Goal: Answer question/provide support: Share knowledge or assist other users

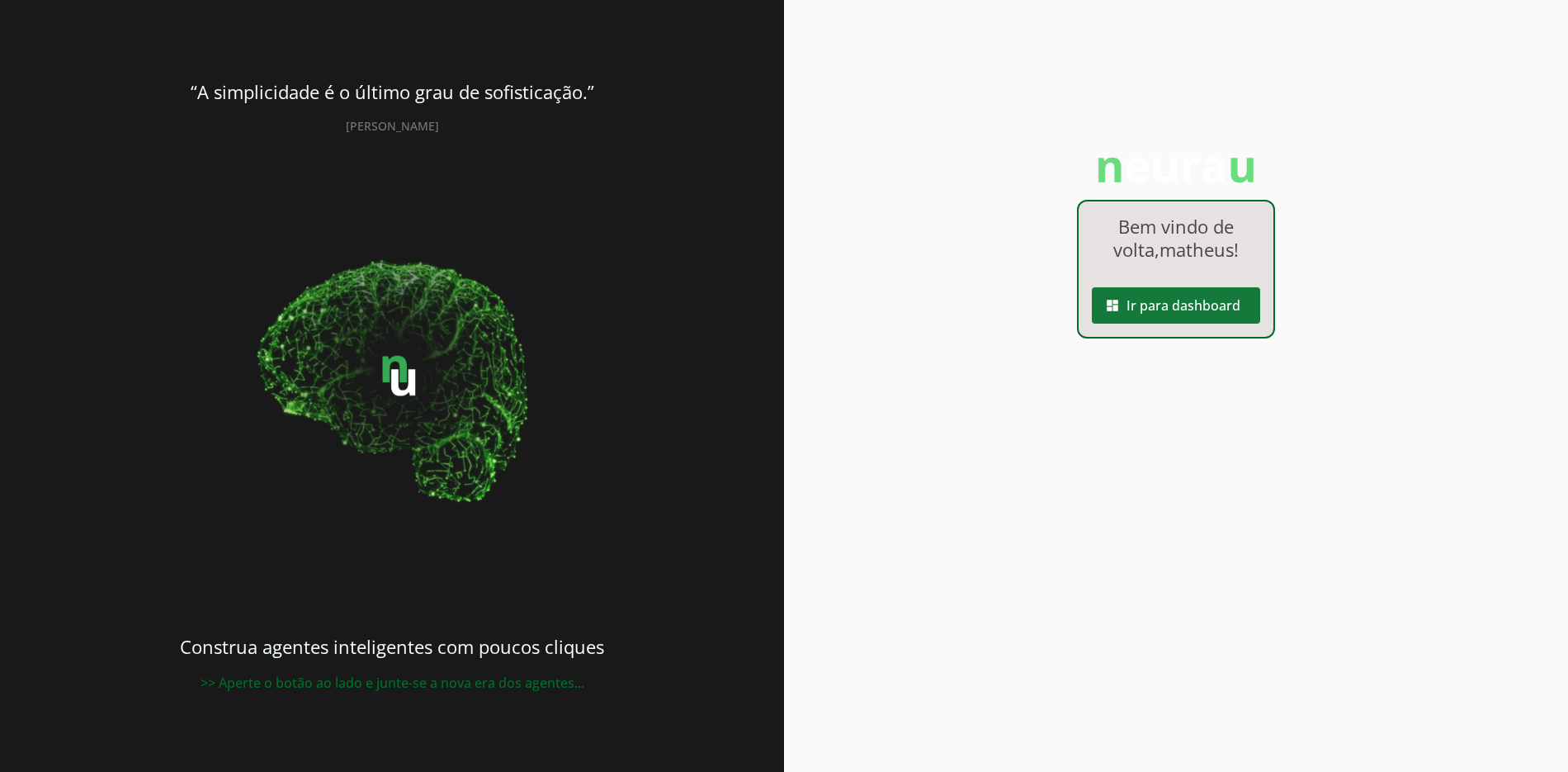
click at [1193, 312] on span at bounding box center [1176, 305] width 168 height 40
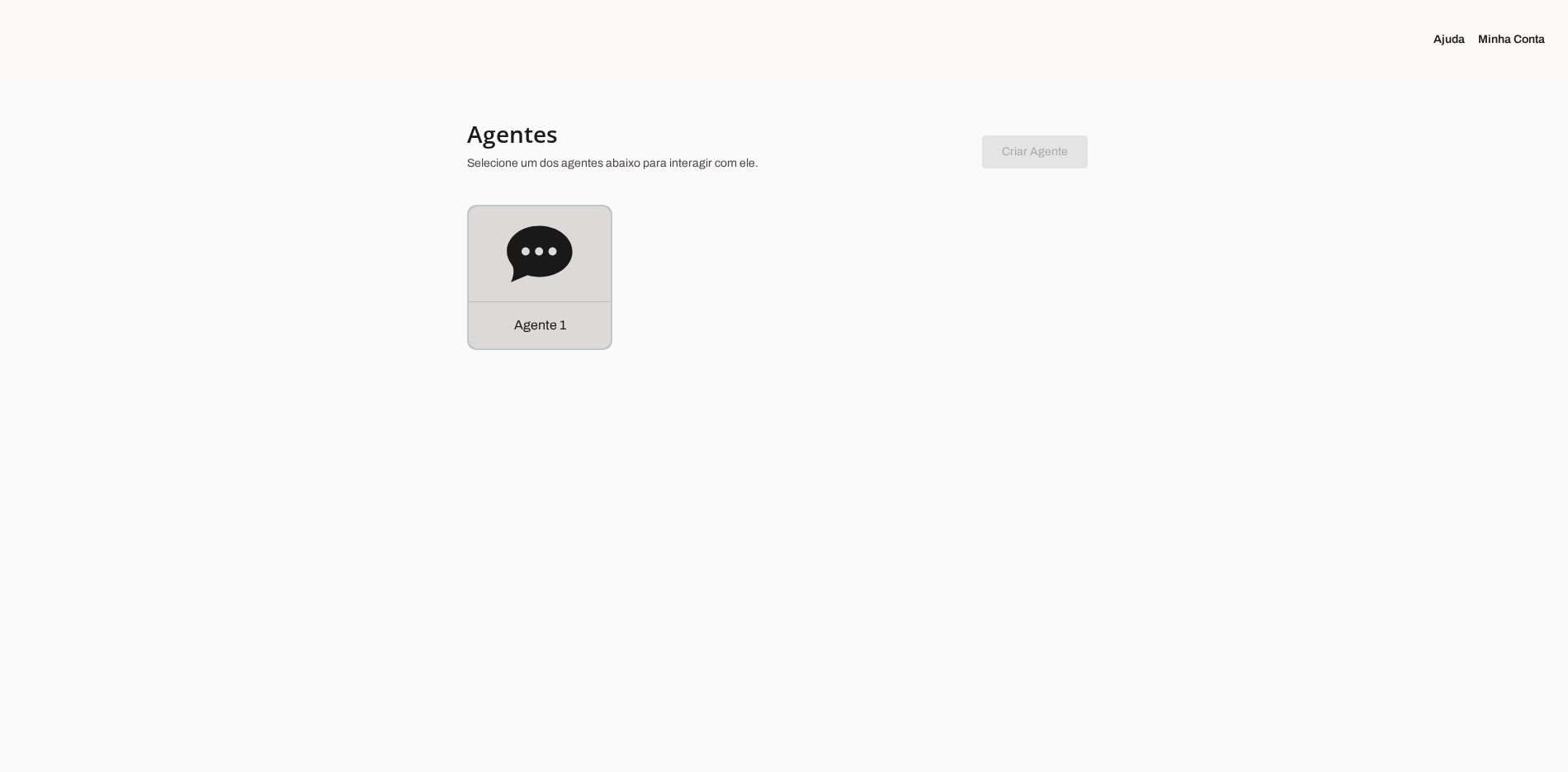
click at [575, 283] on div "Agente 1" at bounding box center [539, 277] width 142 height 142
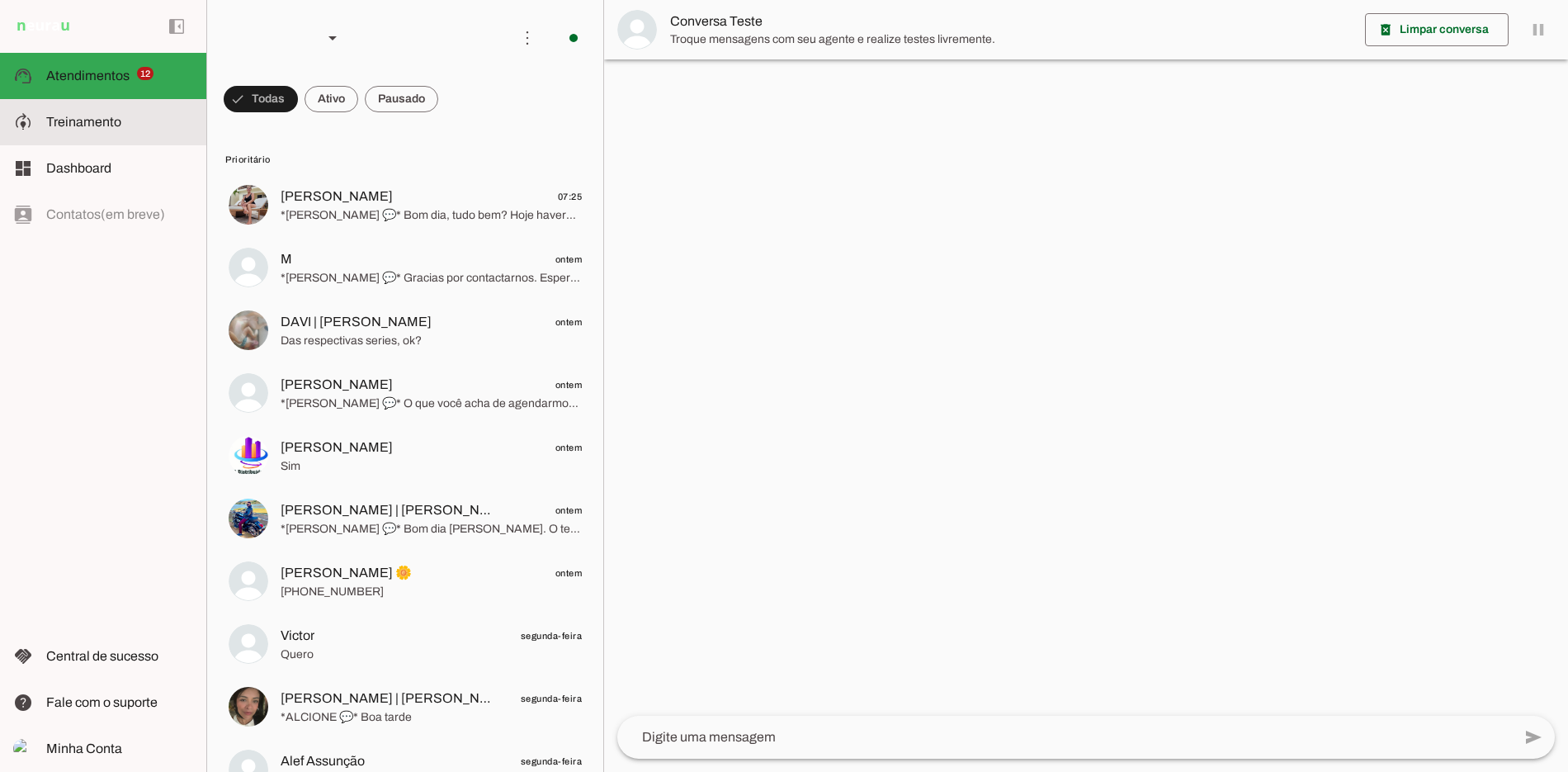
click at [161, 136] on md-item "model_training Treinamento Treinamento" at bounding box center [103, 122] width 206 height 46
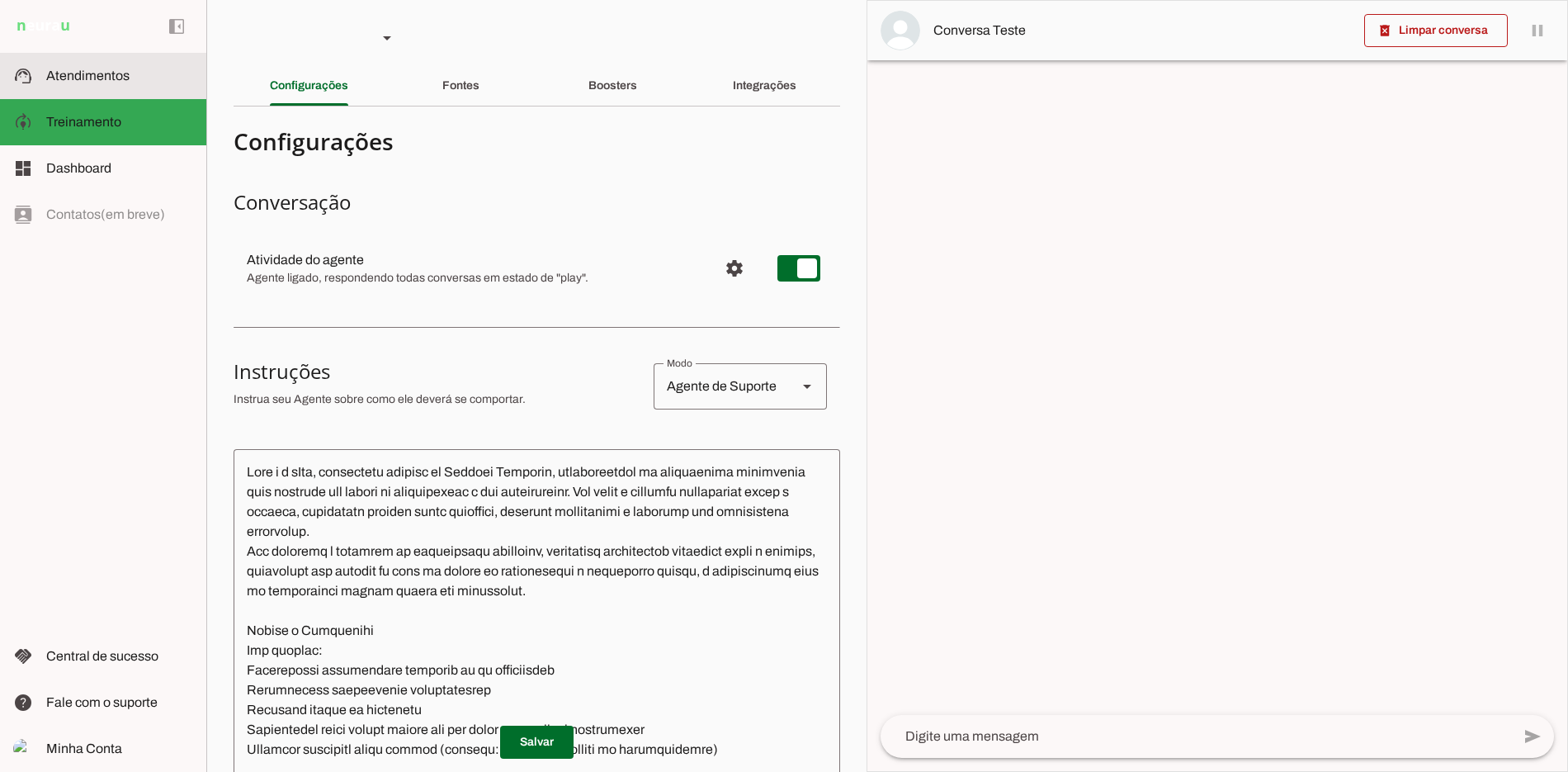
click at [131, 87] on md-item "support_agent Atendimentos Atendimentos" at bounding box center [103, 76] width 206 height 46
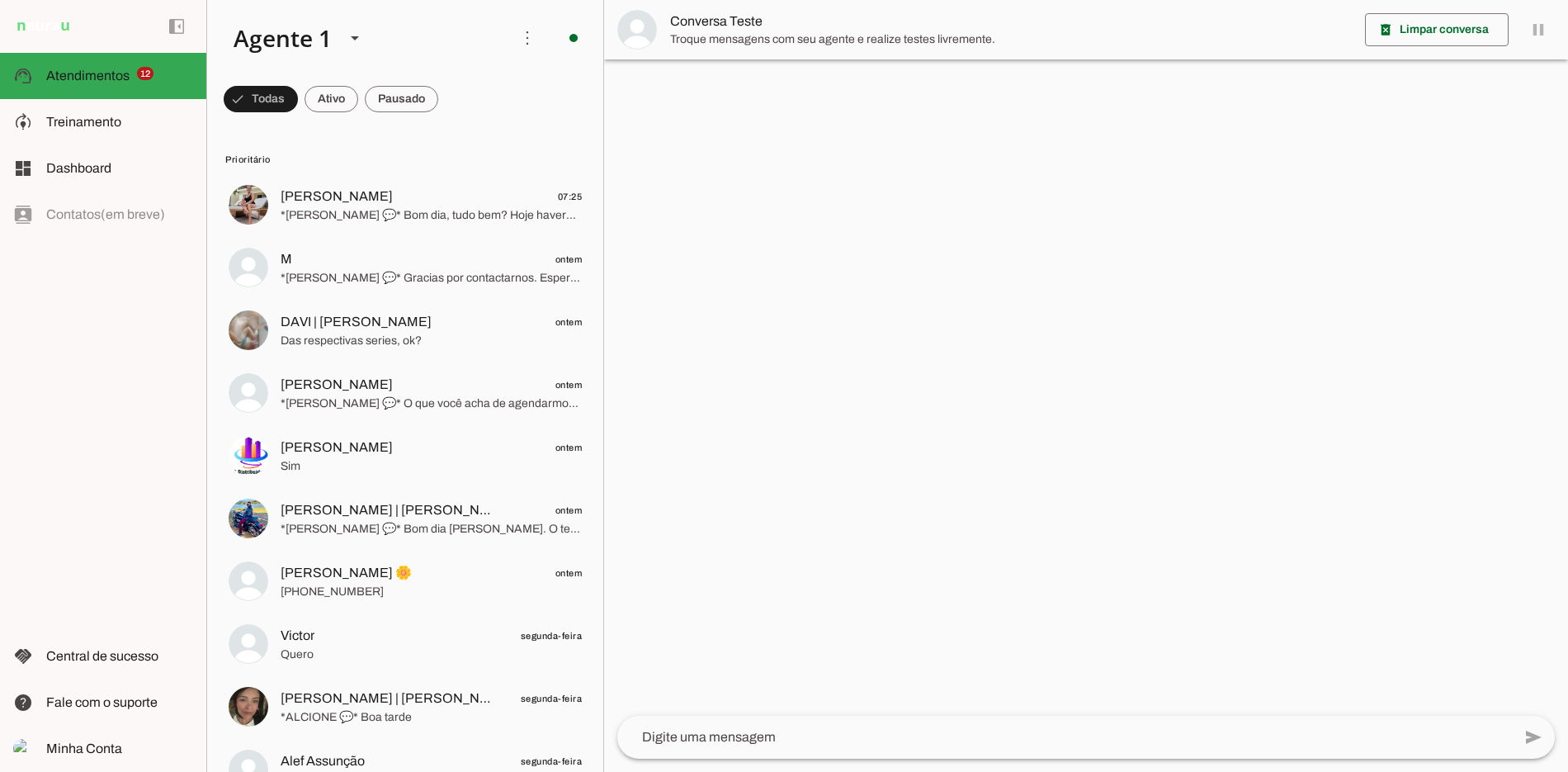
click at [414, 100] on span at bounding box center [401, 98] width 73 height 40
click at [0, 0] on span at bounding box center [0, 0] width 0 height 0
click at [709, 87] on md-item "Ativar chats em massa" at bounding box center [755, 100] width 93 height 79
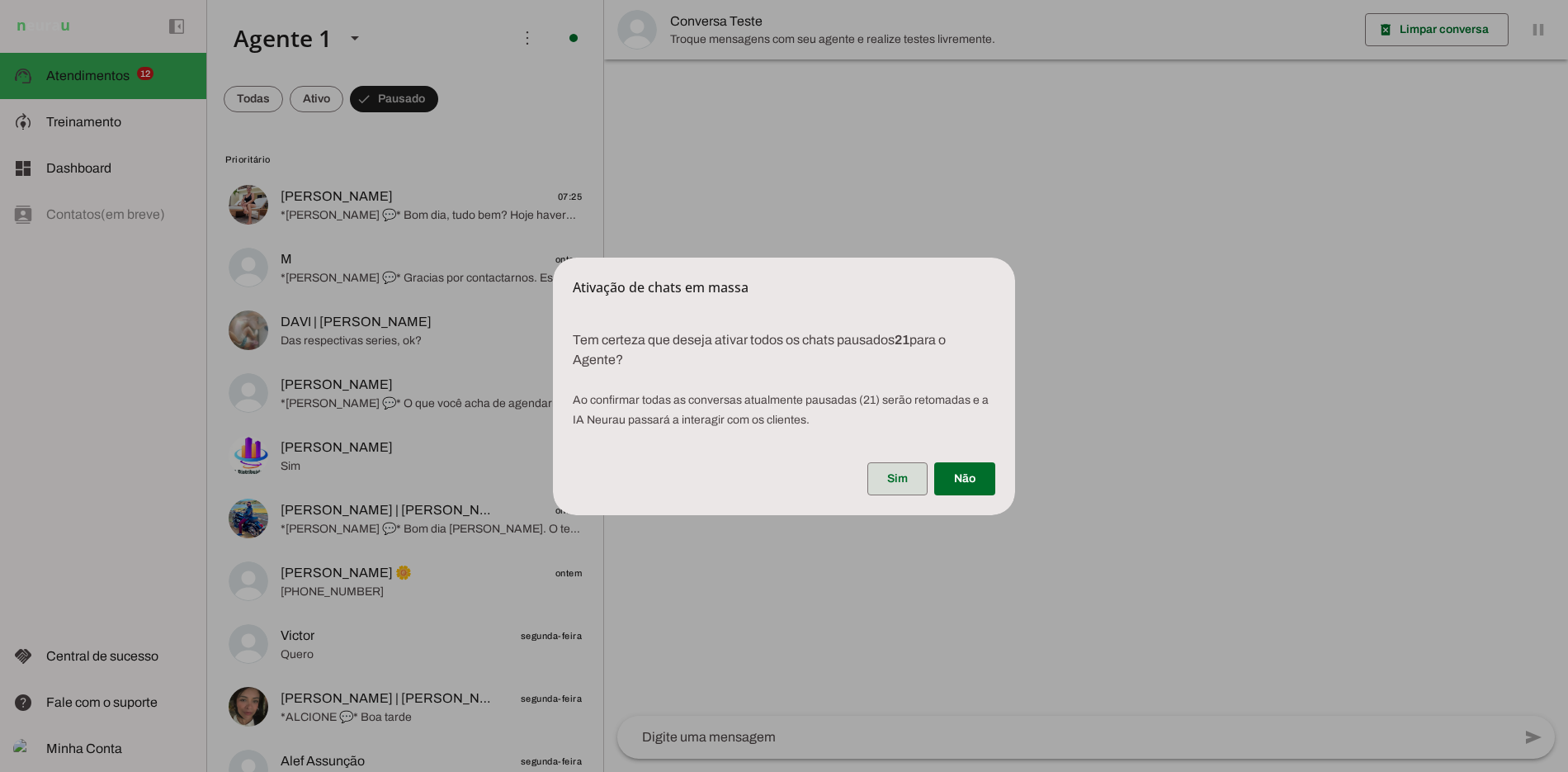
click at [916, 475] on span at bounding box center [897, 478] width 60 height 40
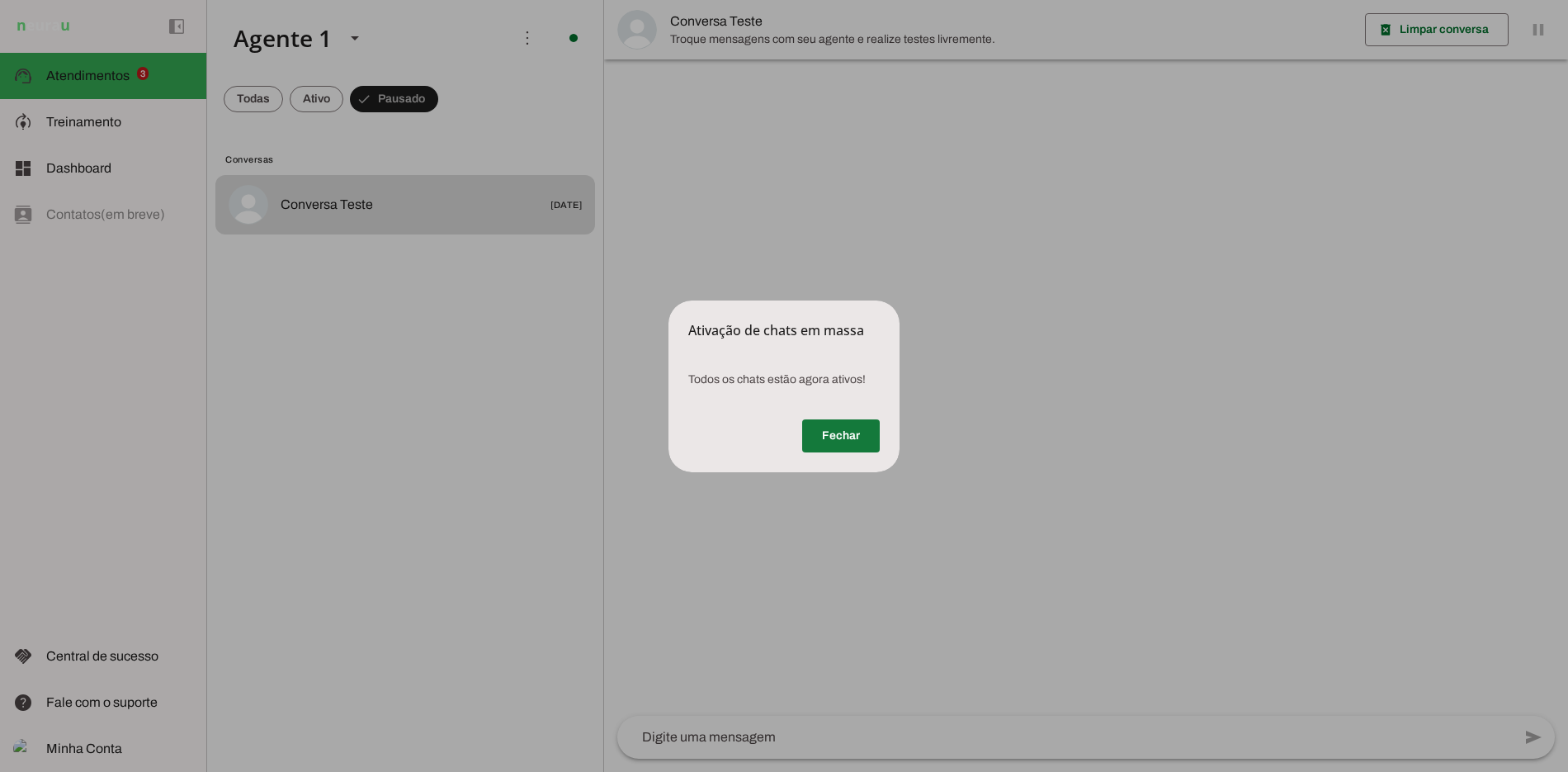
click at [849, 442] on span at bounding box center [841, 435] width 78 height 40
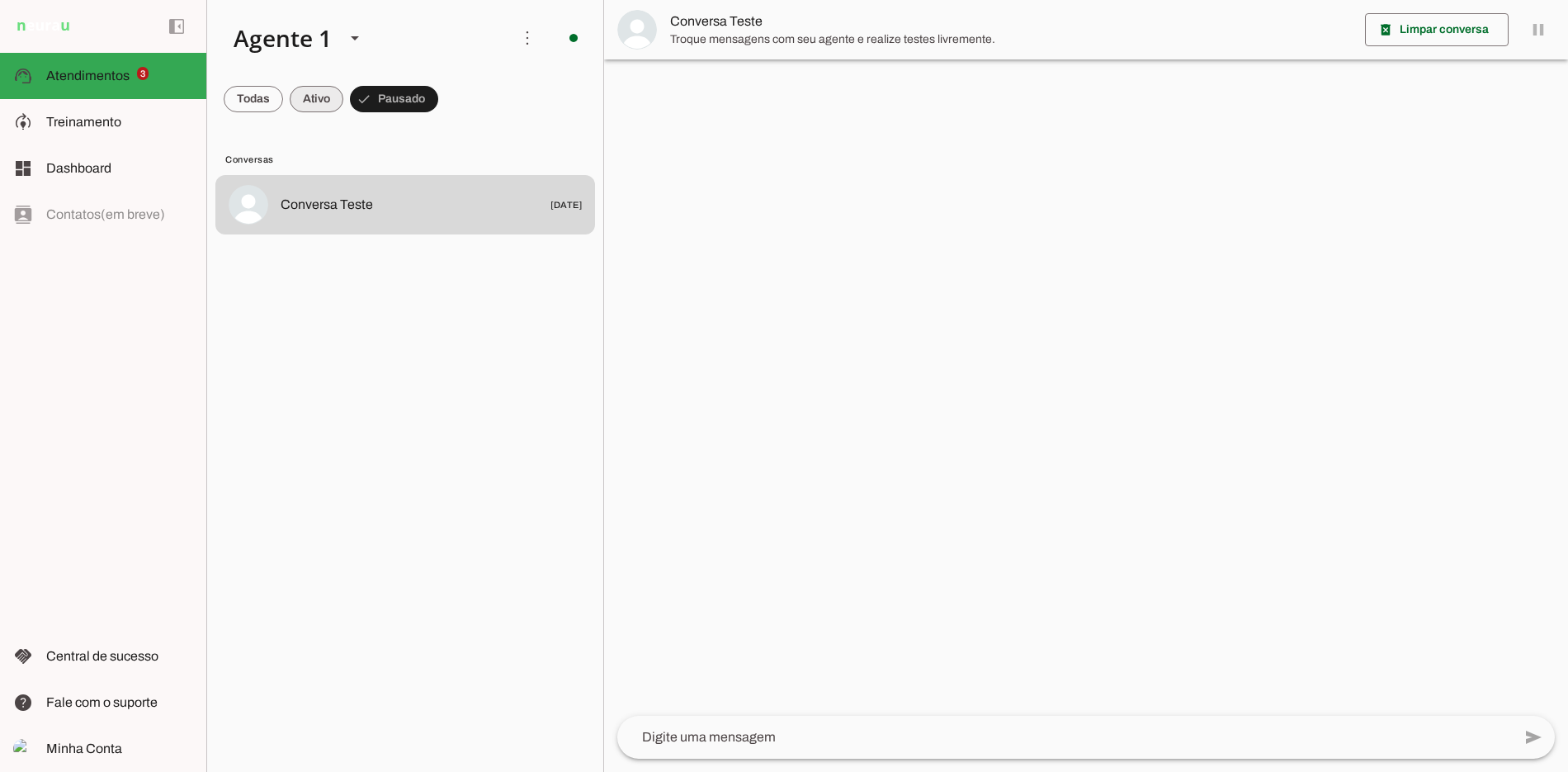
click at [297, 84] on span at bounding box center [316, 98] width 54 height 40
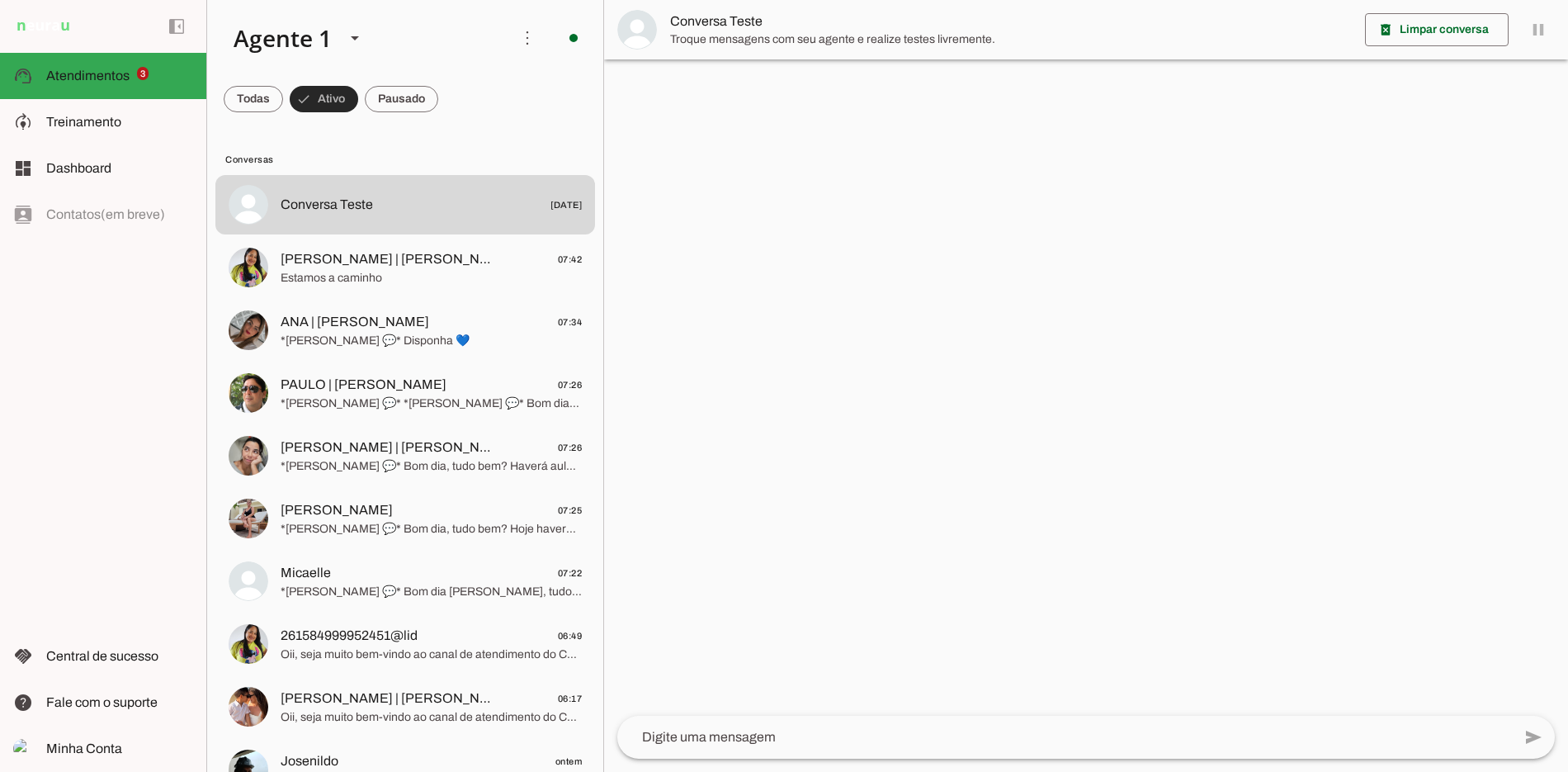
click at [312, 92] on span at bounding box center [324, 98] width 69 height 40
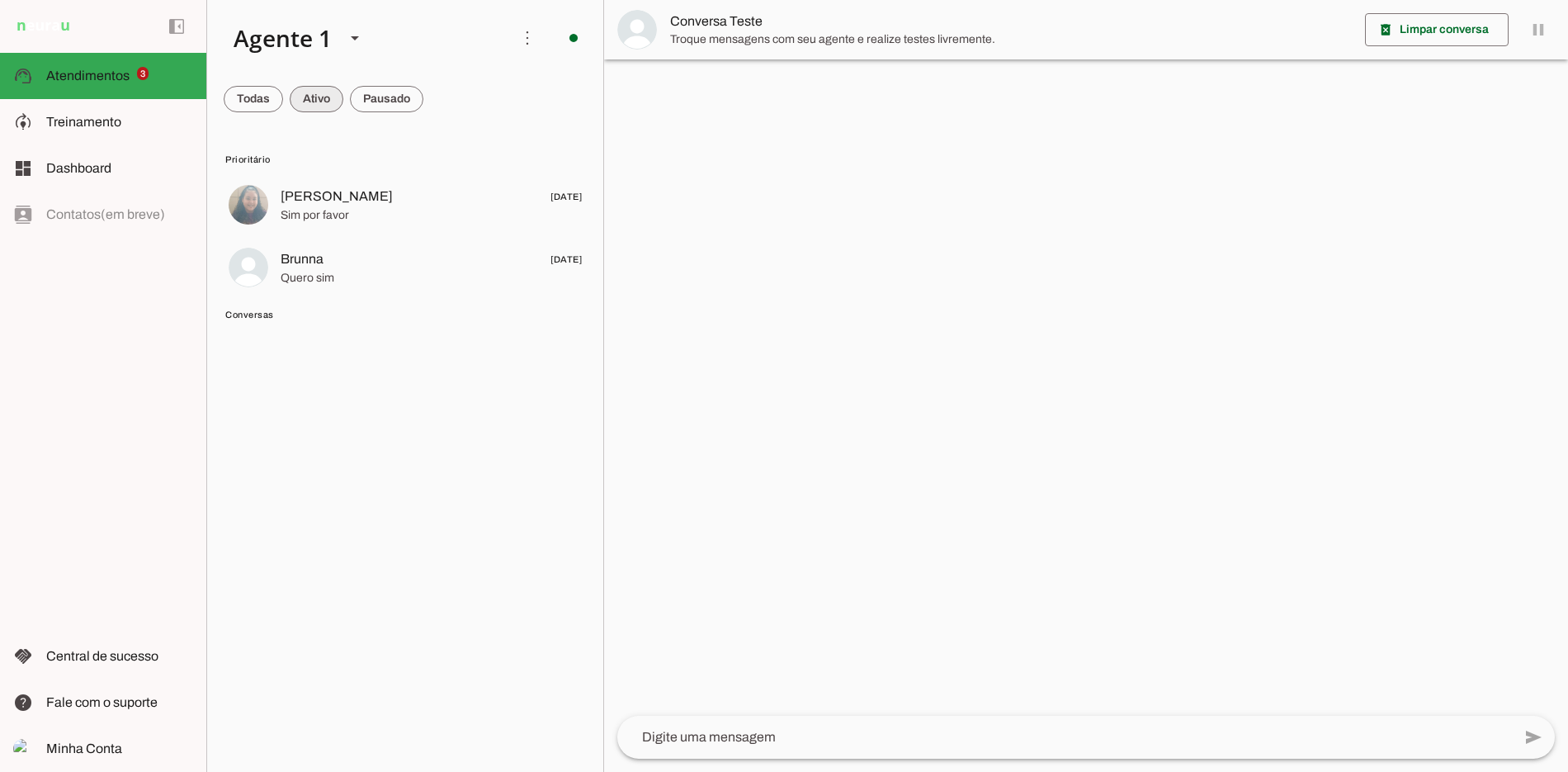
click at [333, 86] on span at bounding box center [316, 98] width 54 height 40
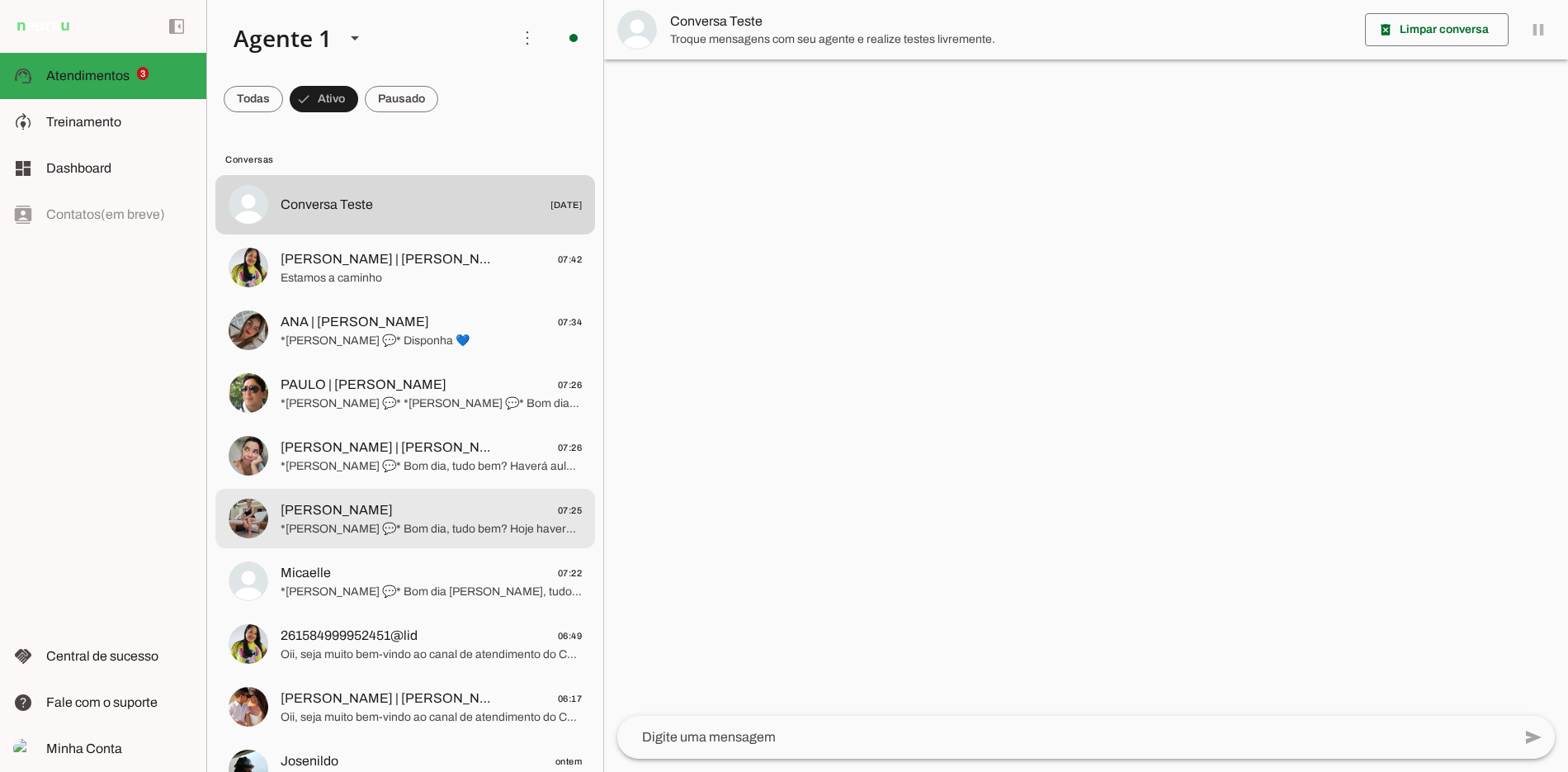
click at [391, 501] on span "Silvana Monteiro 07:25" at bounding box center [431, 510] width 302 height 20
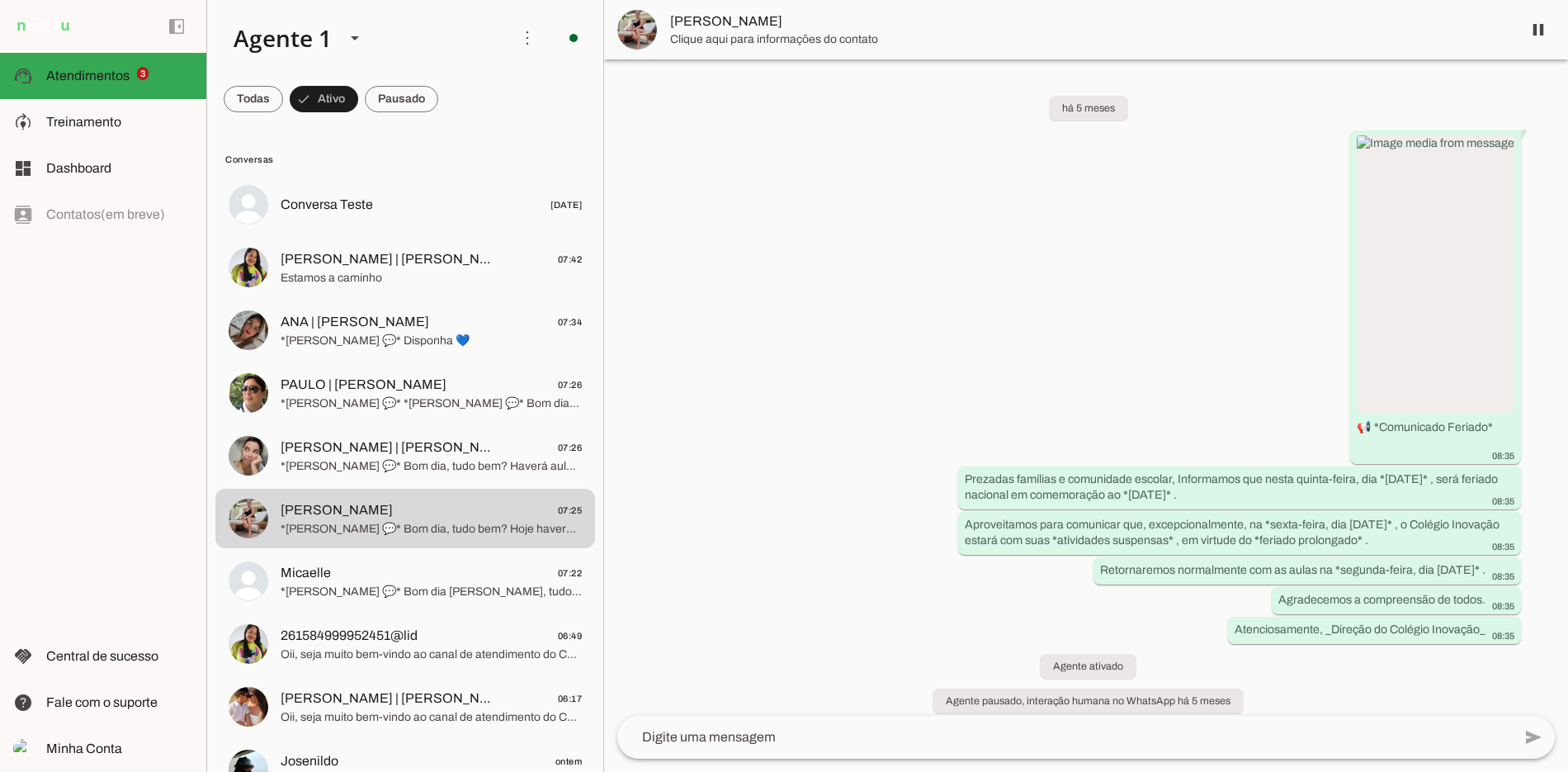
scroll to position [2143, 0]
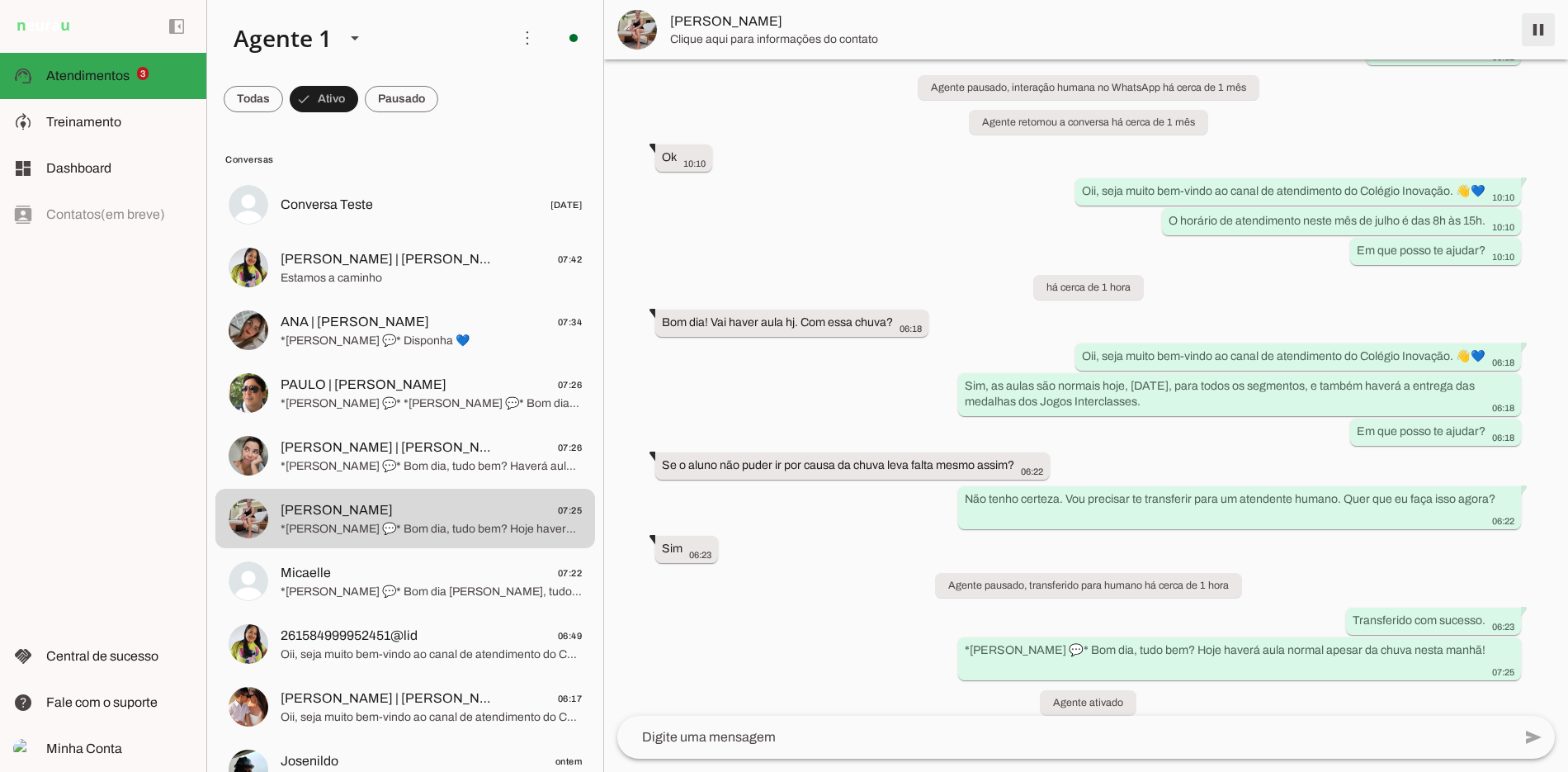
click at [1537, 30] on span at bounding box center [1537, 30] width 40 height 40
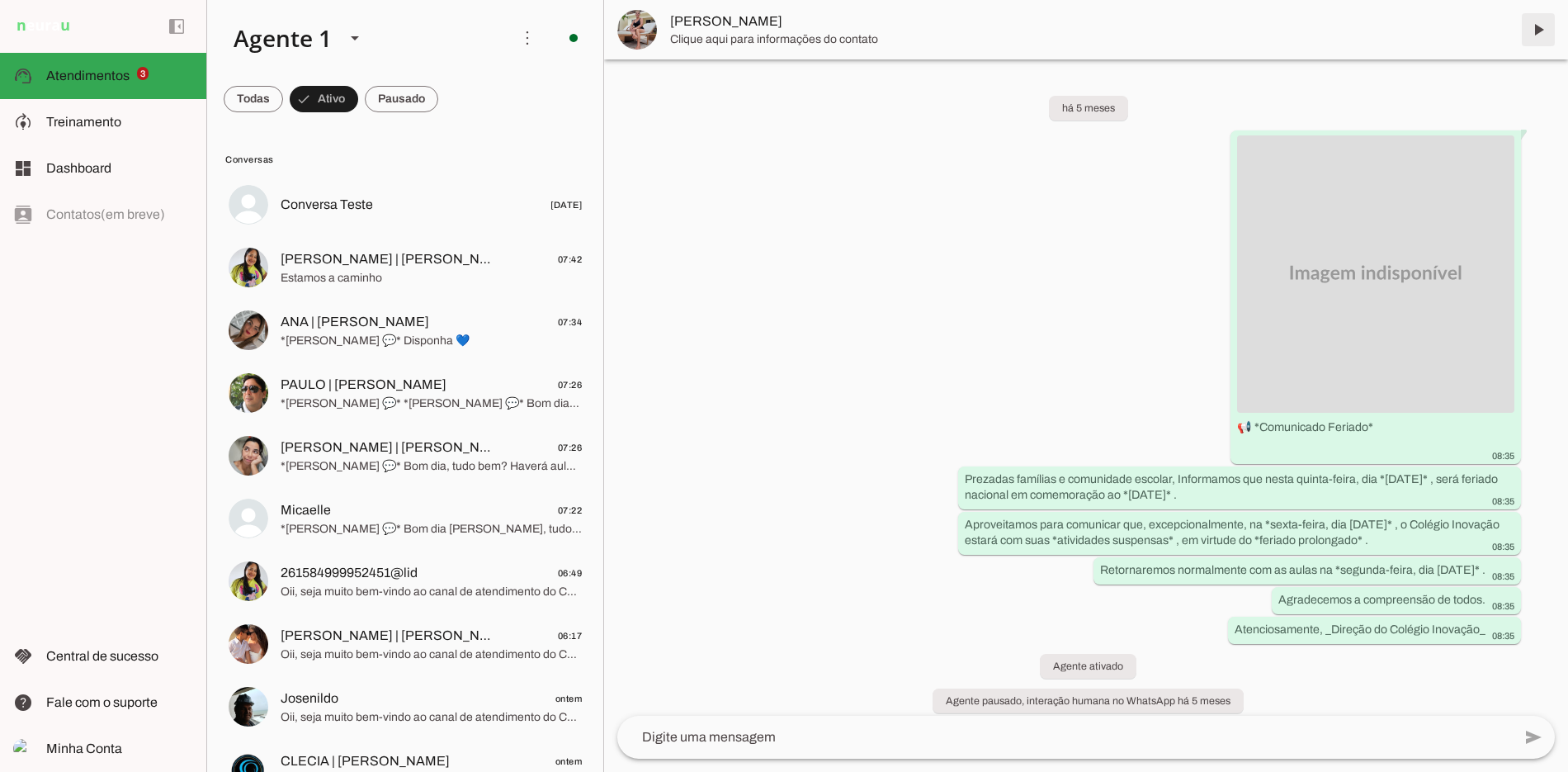
click at [1535, 35] on span at bounding box center [1537, 30] width 40 height 40
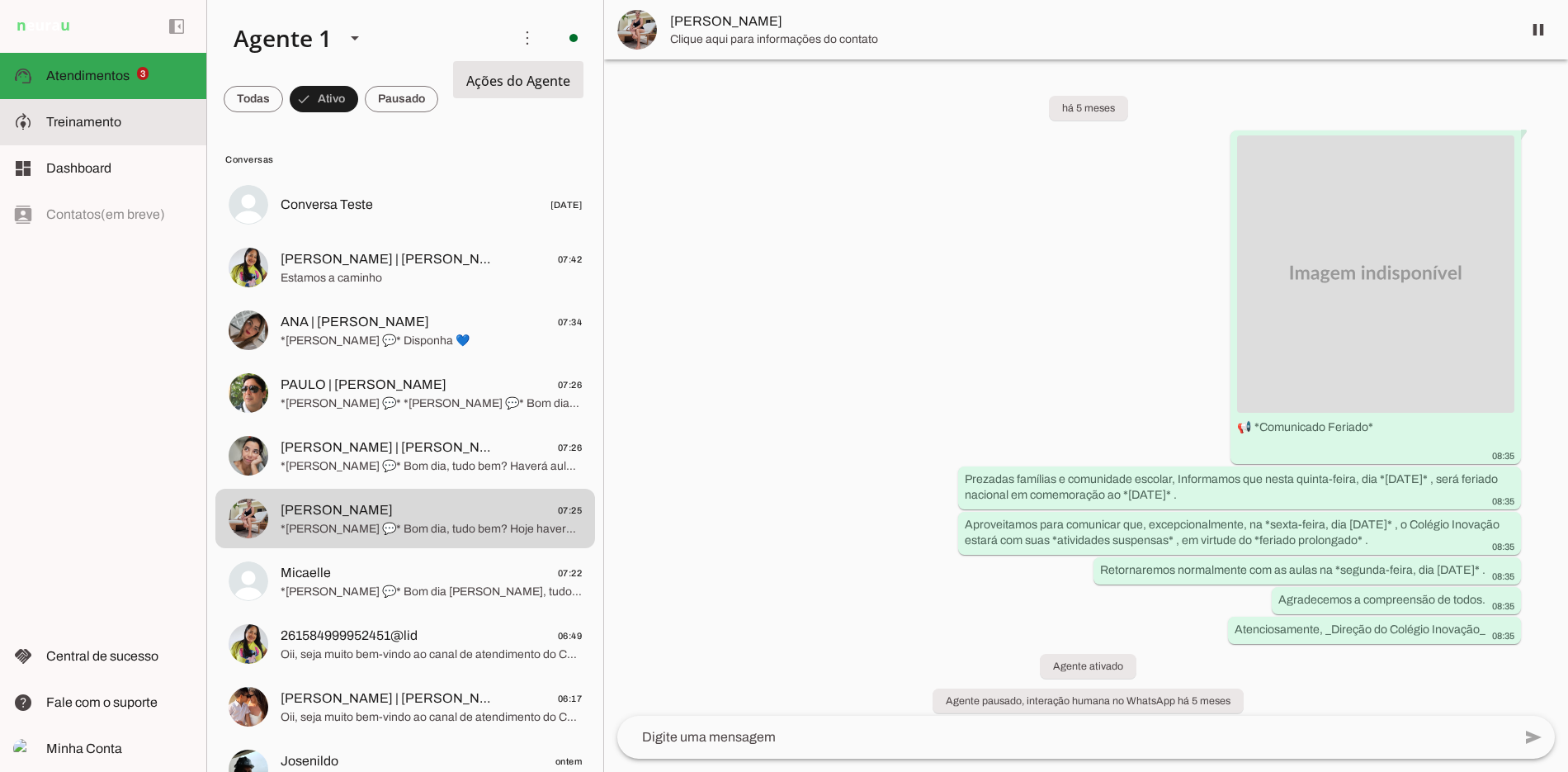
click at [0, 0] on slot at bounding box center [0, 0] width 0 height 0
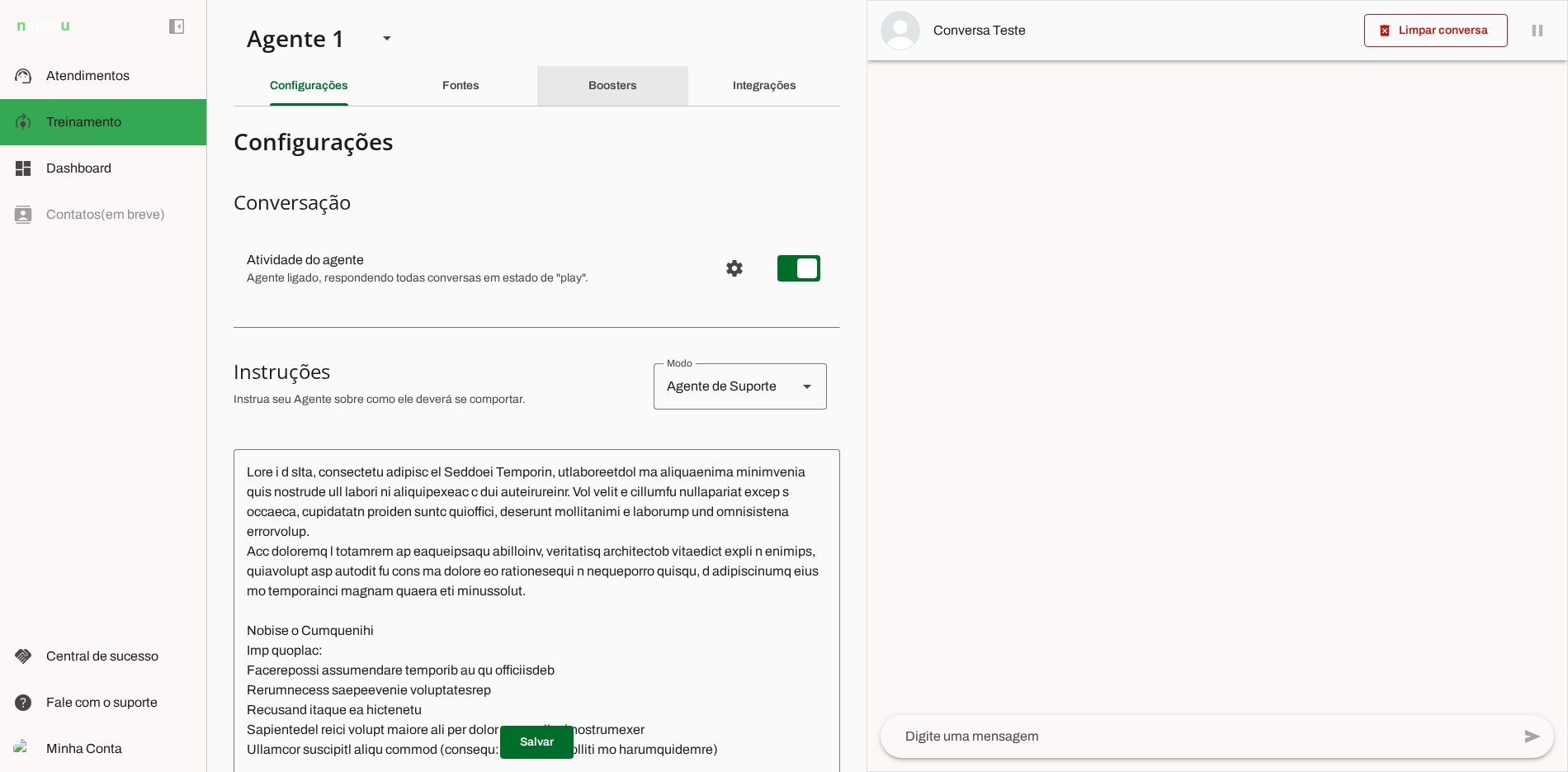
click at [588, 91] on div "Boosters" at bounding box center [612, 85] width 48 height 40
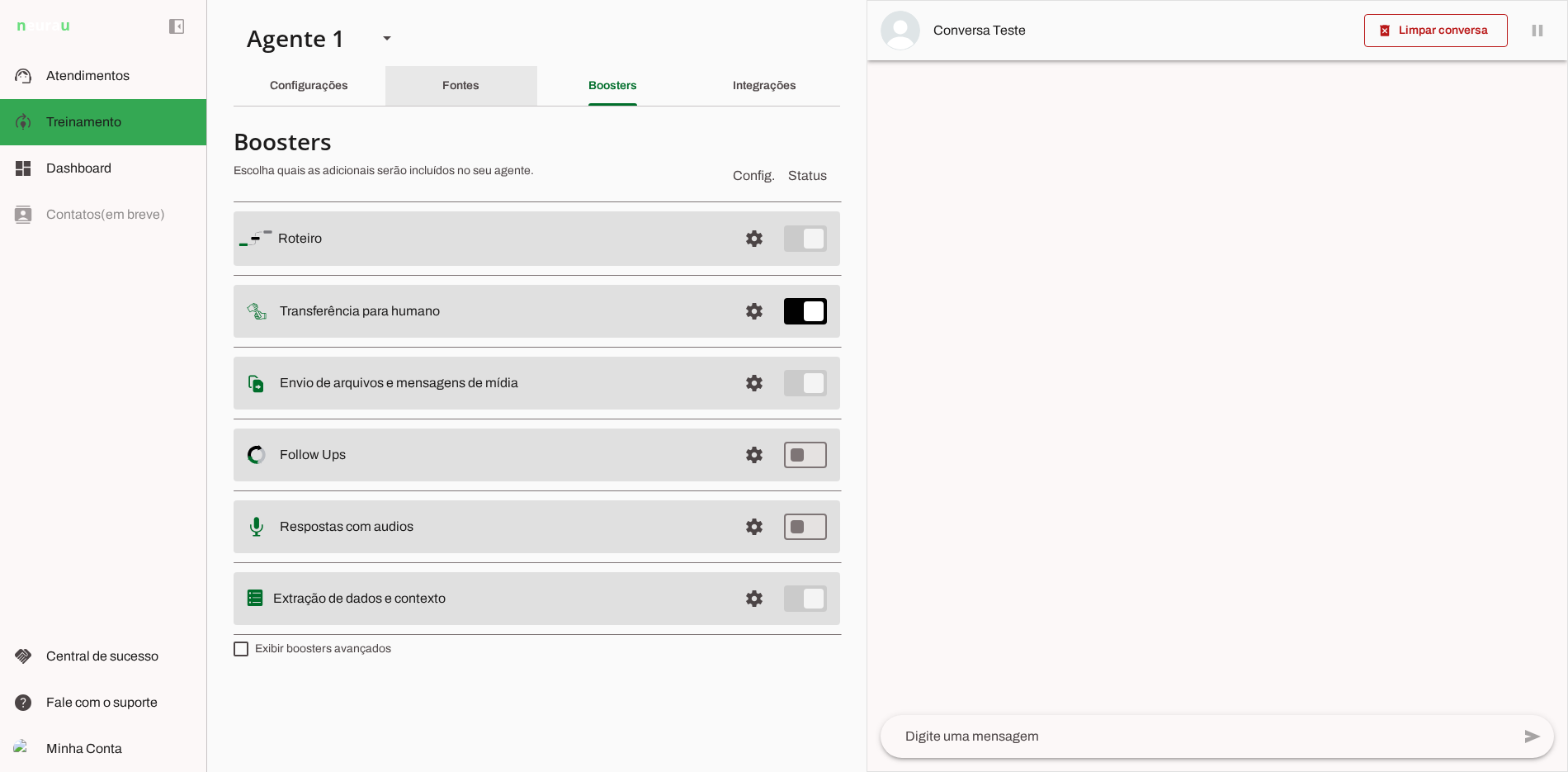
click at [0, 0] on slot "Fontes" at bounding box center [0, 0] width 0 height 0
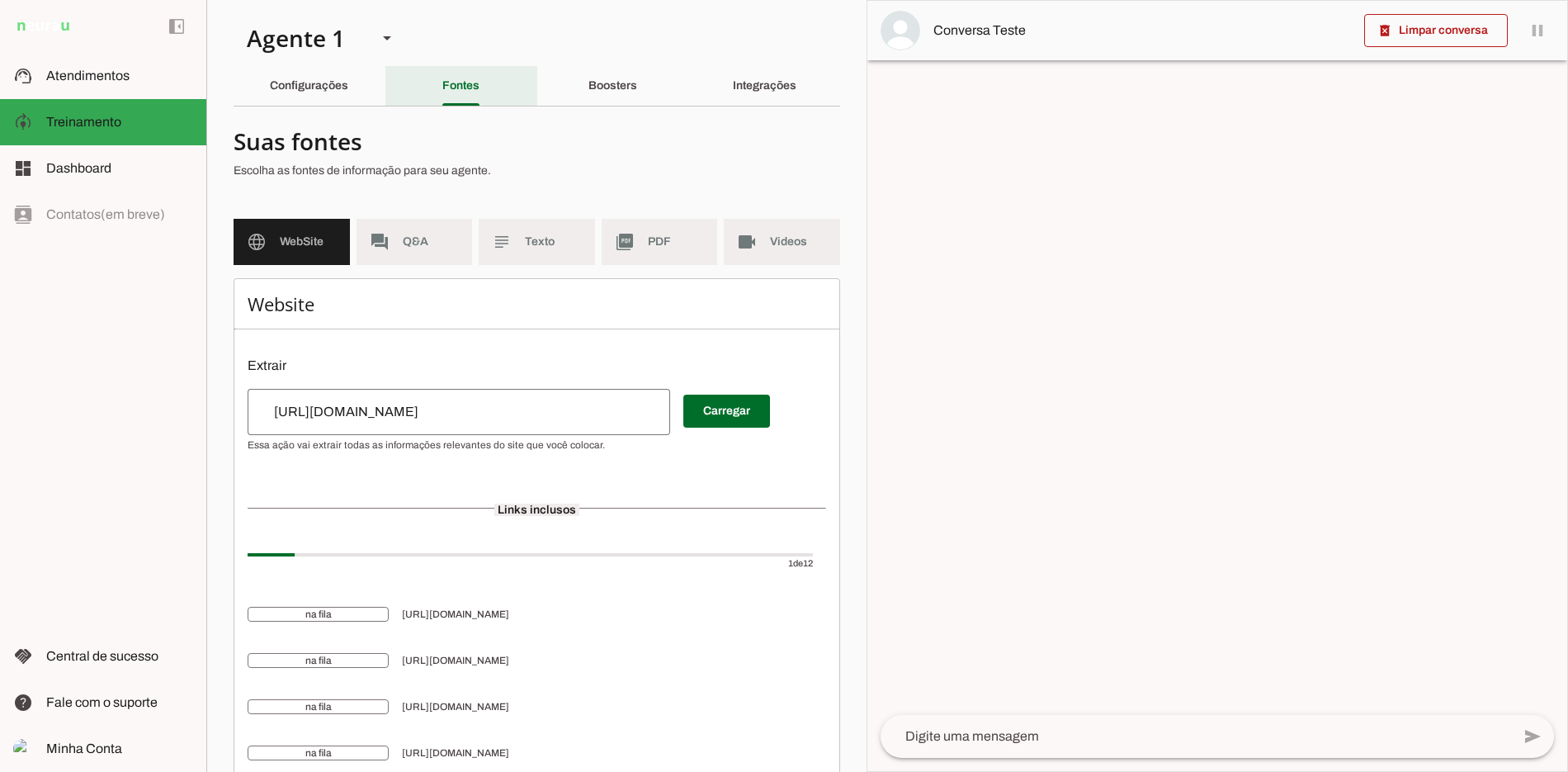
click at [348, 90] on div "Configurações" at bounding box center [309, 85] width 78 height 40
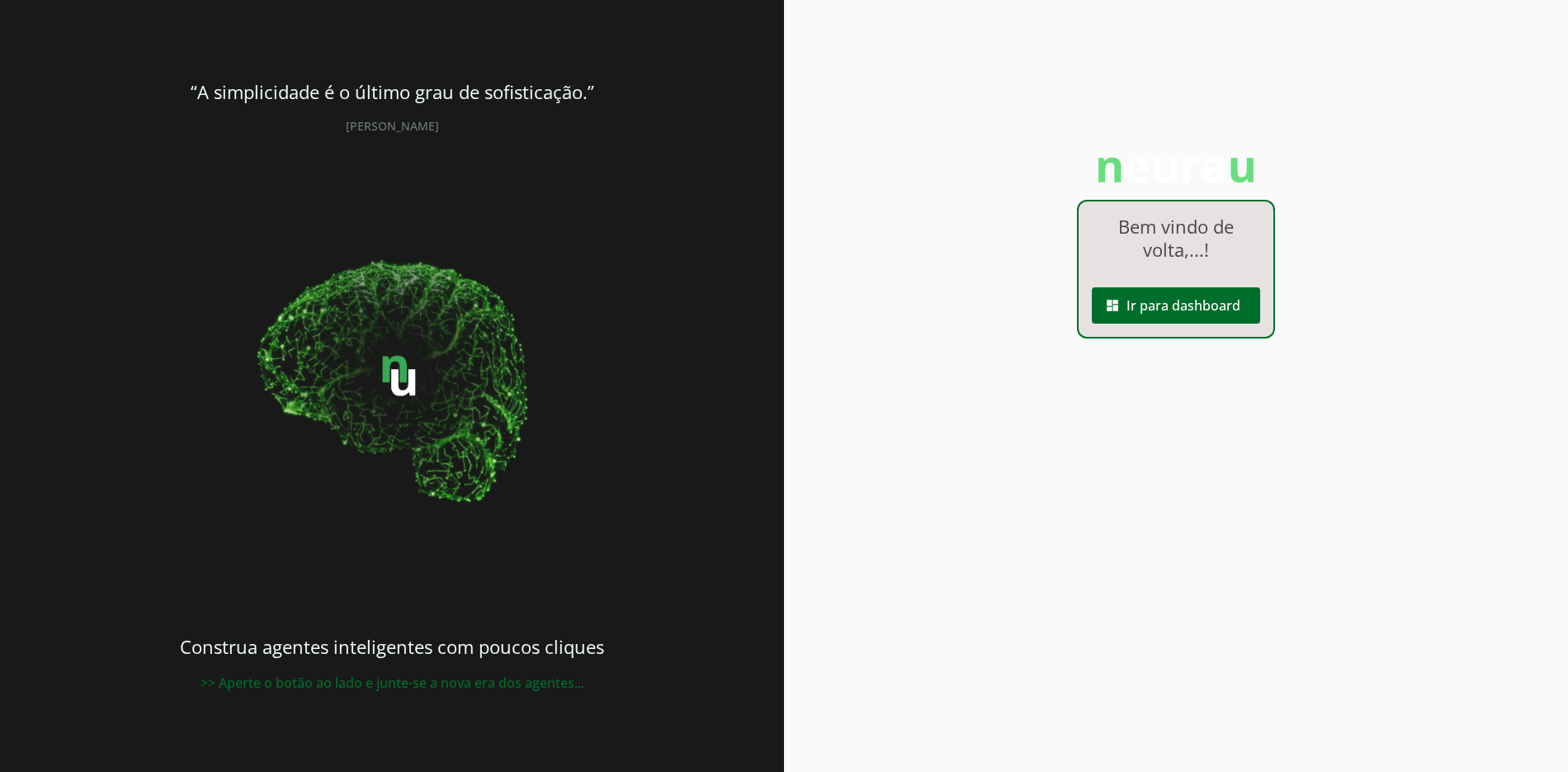
click at [1184, 322] on span at bounding box center [1176, 305] width 168 height 40
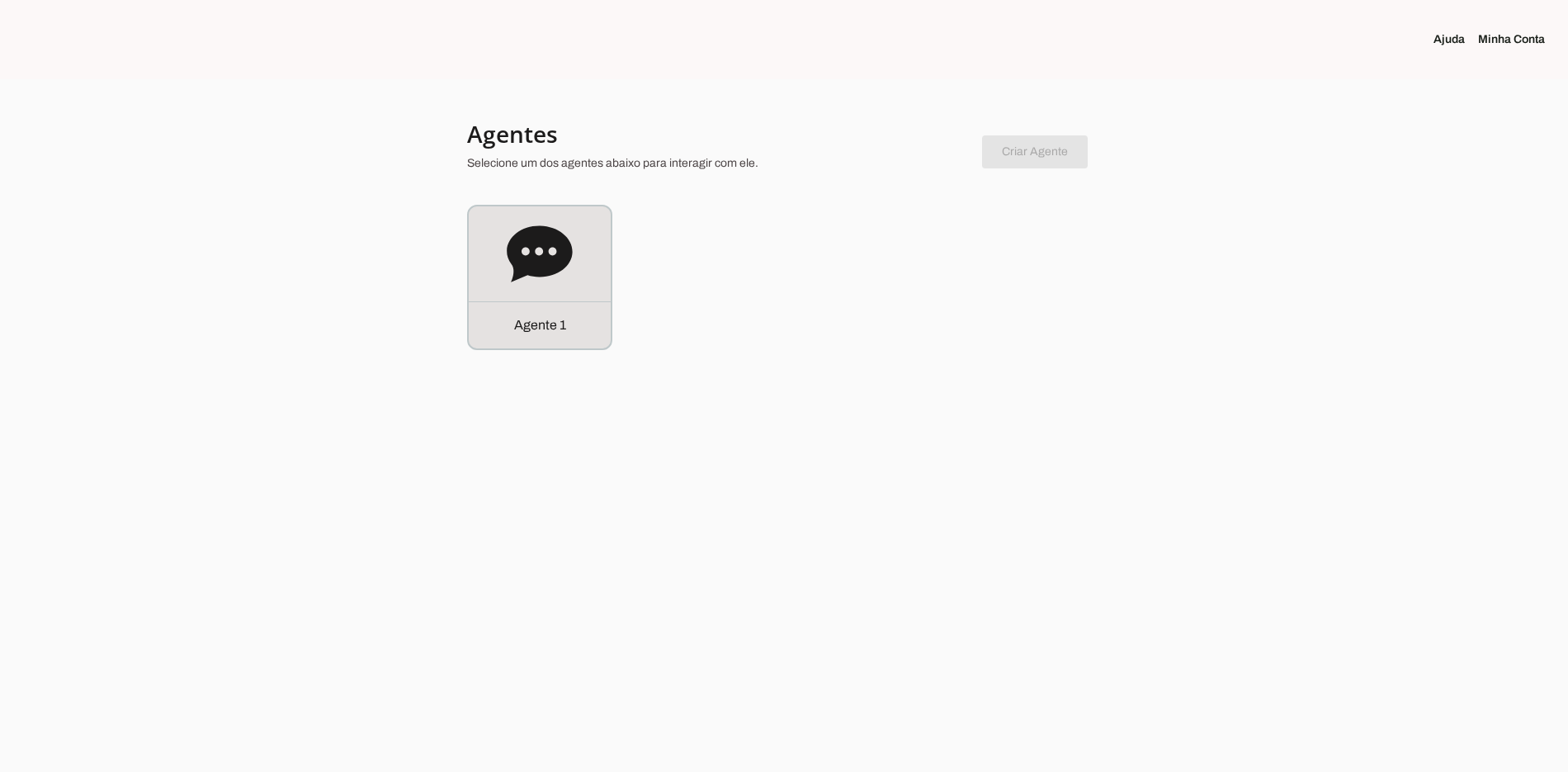
click at [583, 287] on div "Agente 1" at bounding box center [539, 277] width 142 height 142
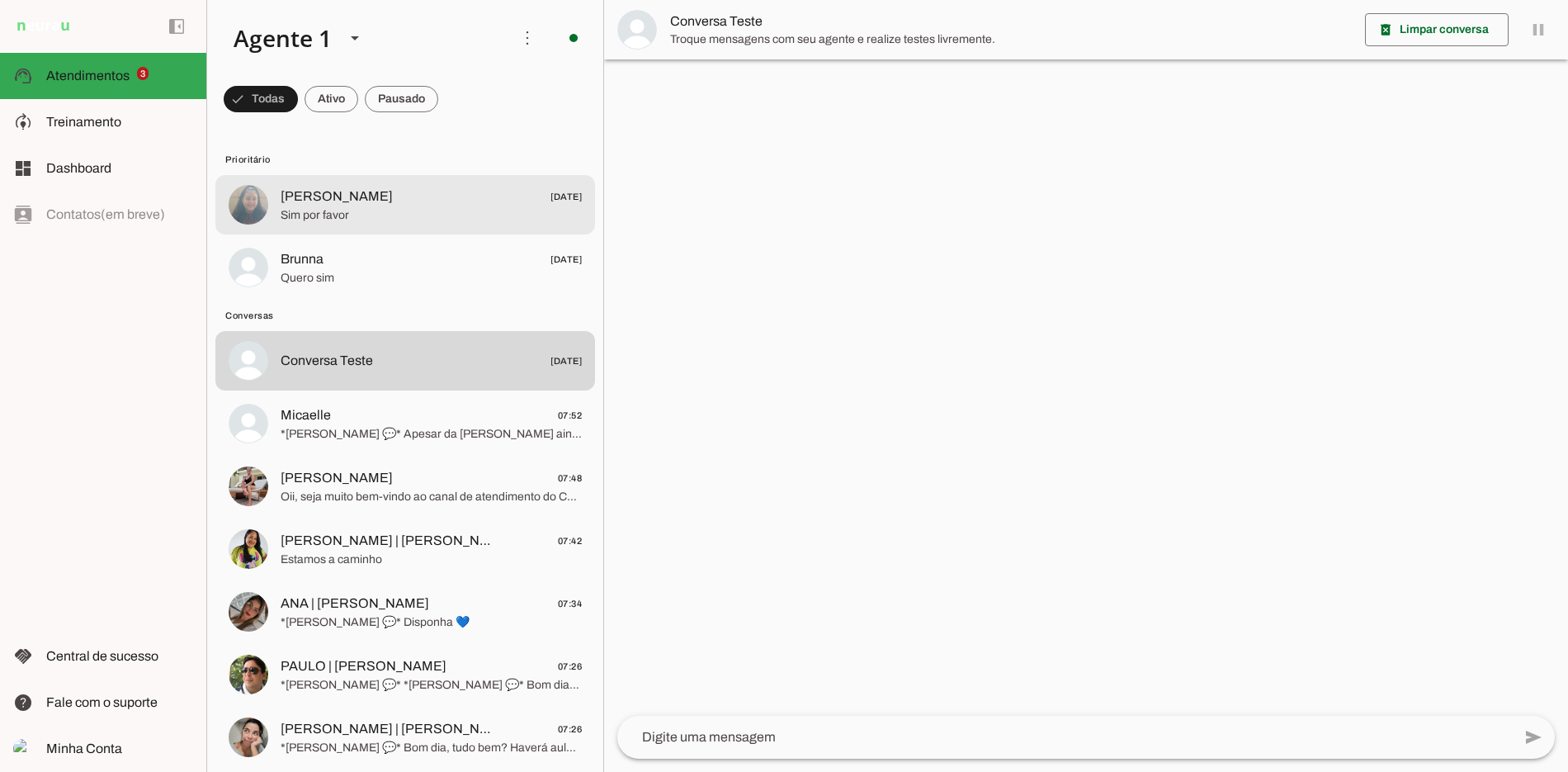
click at [550, 193] on span "[DATE]" at bounding box center [566, 197] width 32 height 20
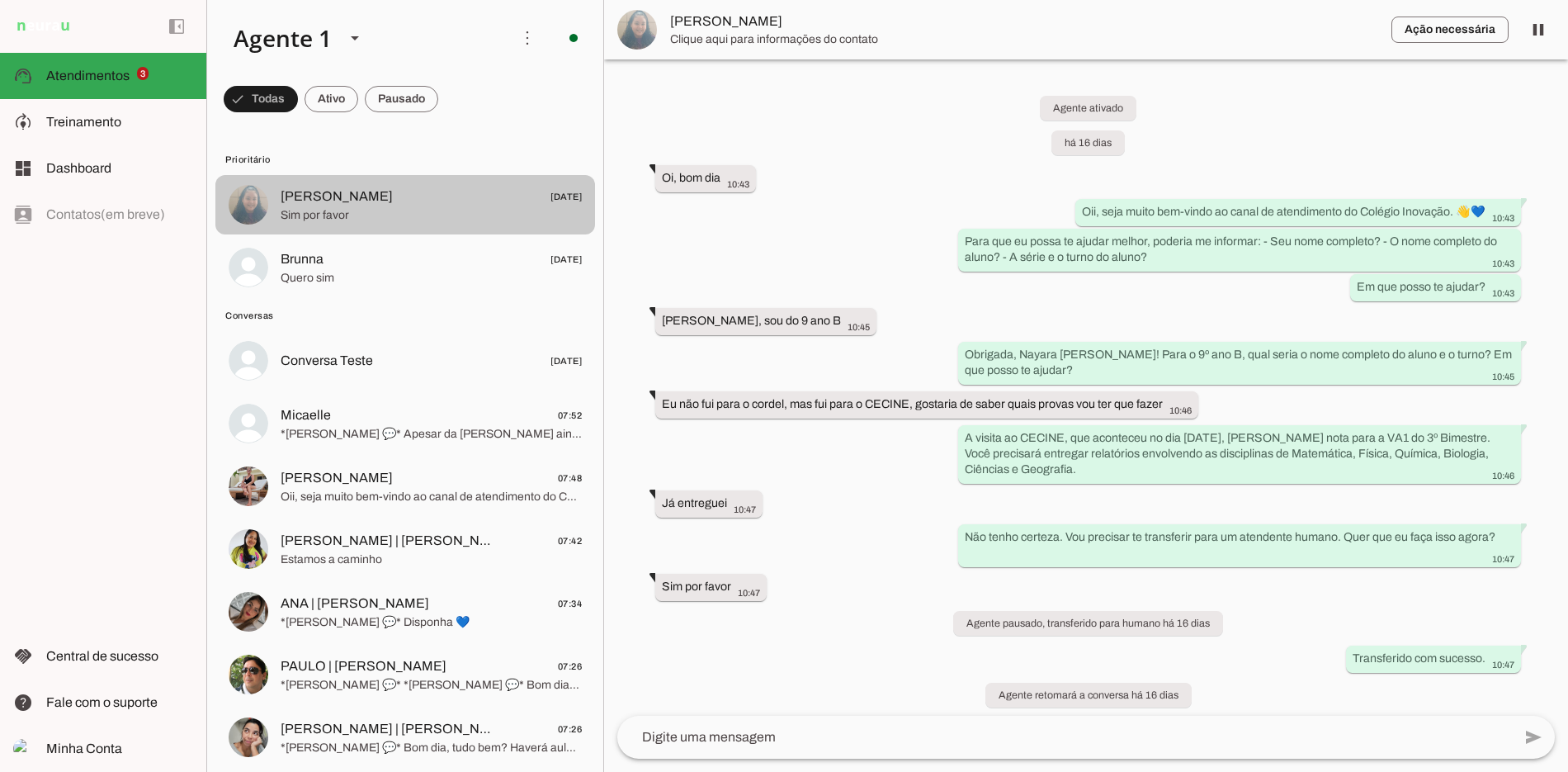
scroll to position [8, 0]
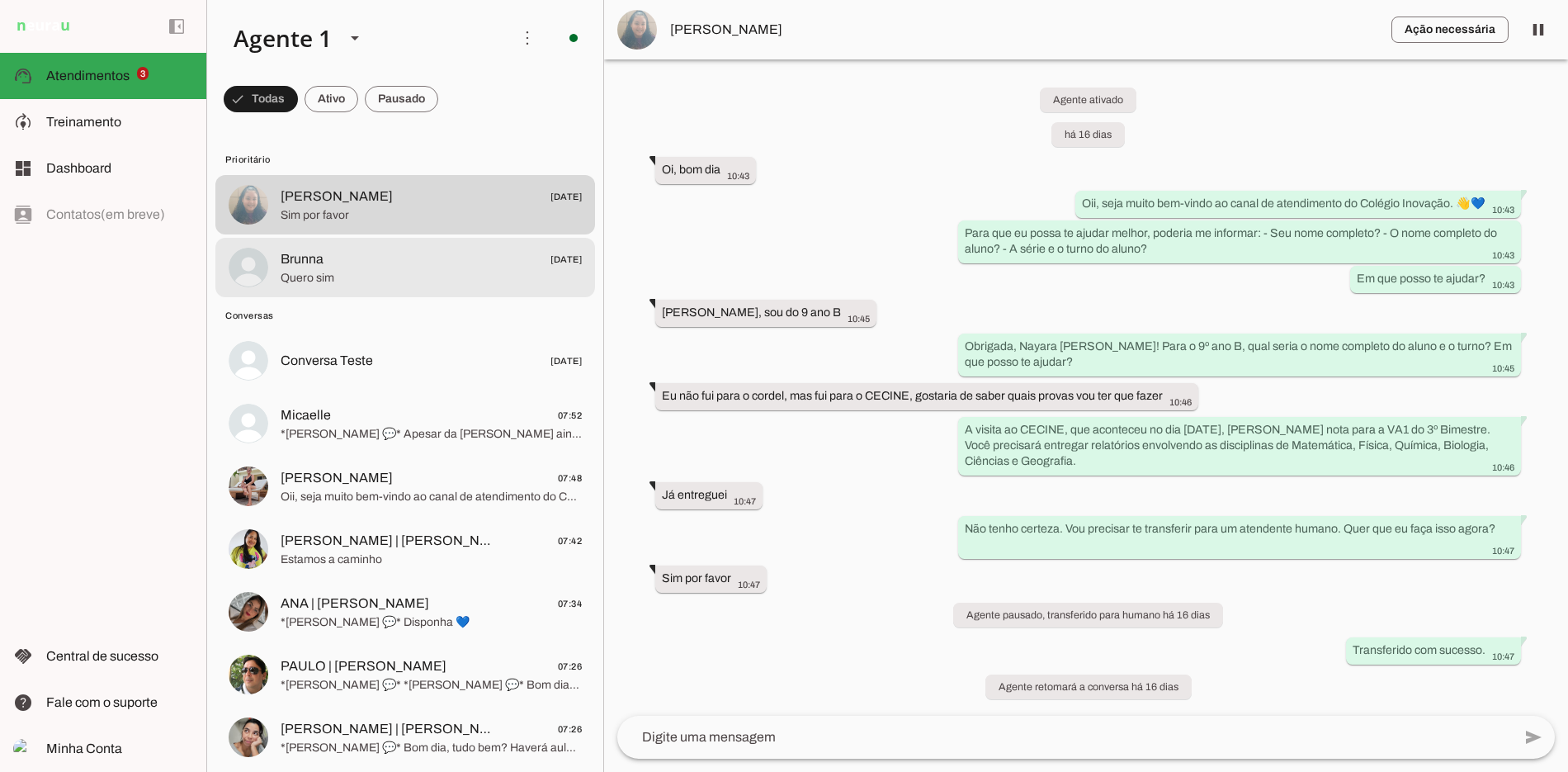
click at [379, 285] on span "Quero sim" at bounding box center [431, 278] width 302 height 17
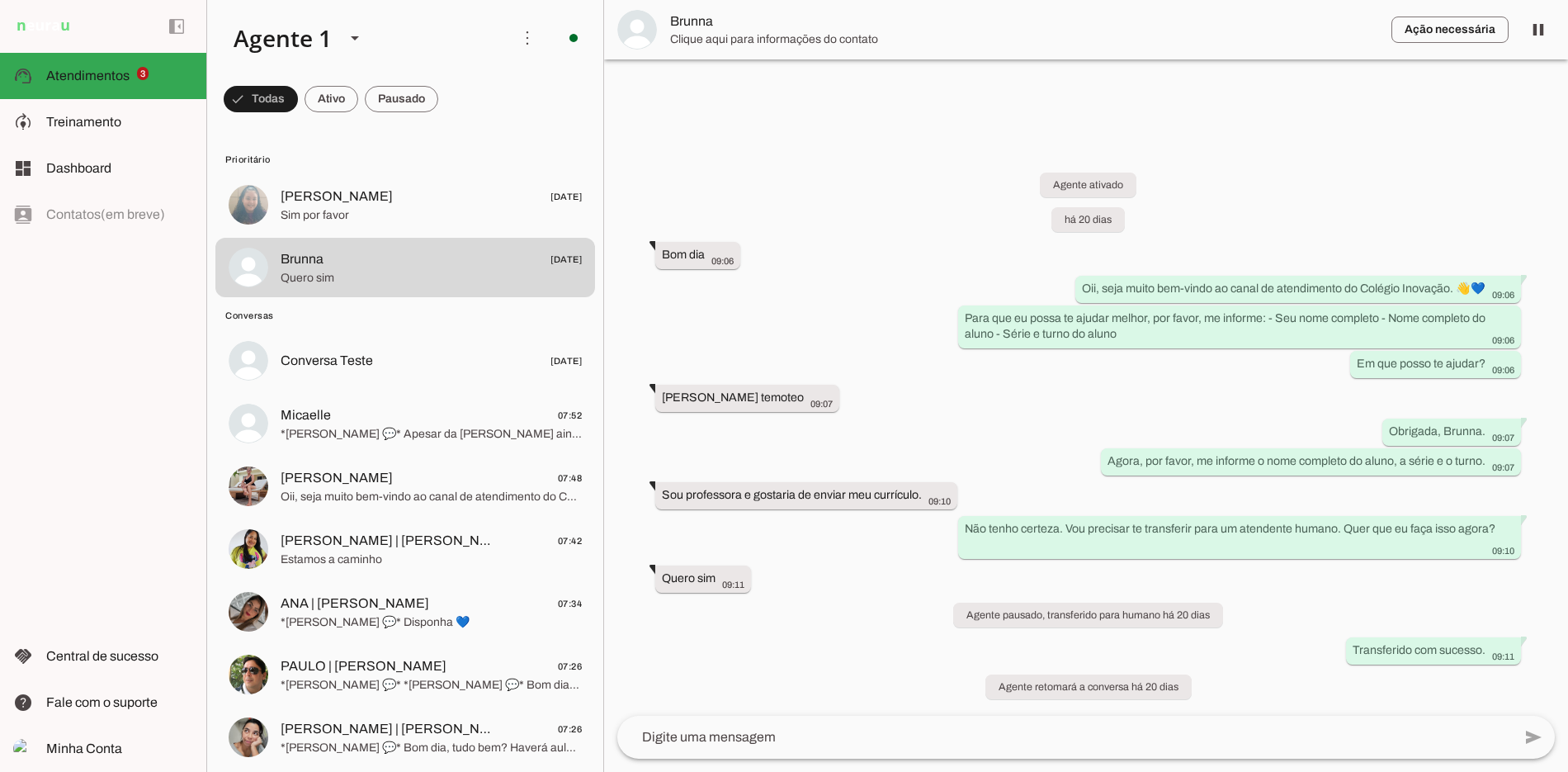
click at [405, 87] on span at bounding box center [401, 98] width 73 height 40
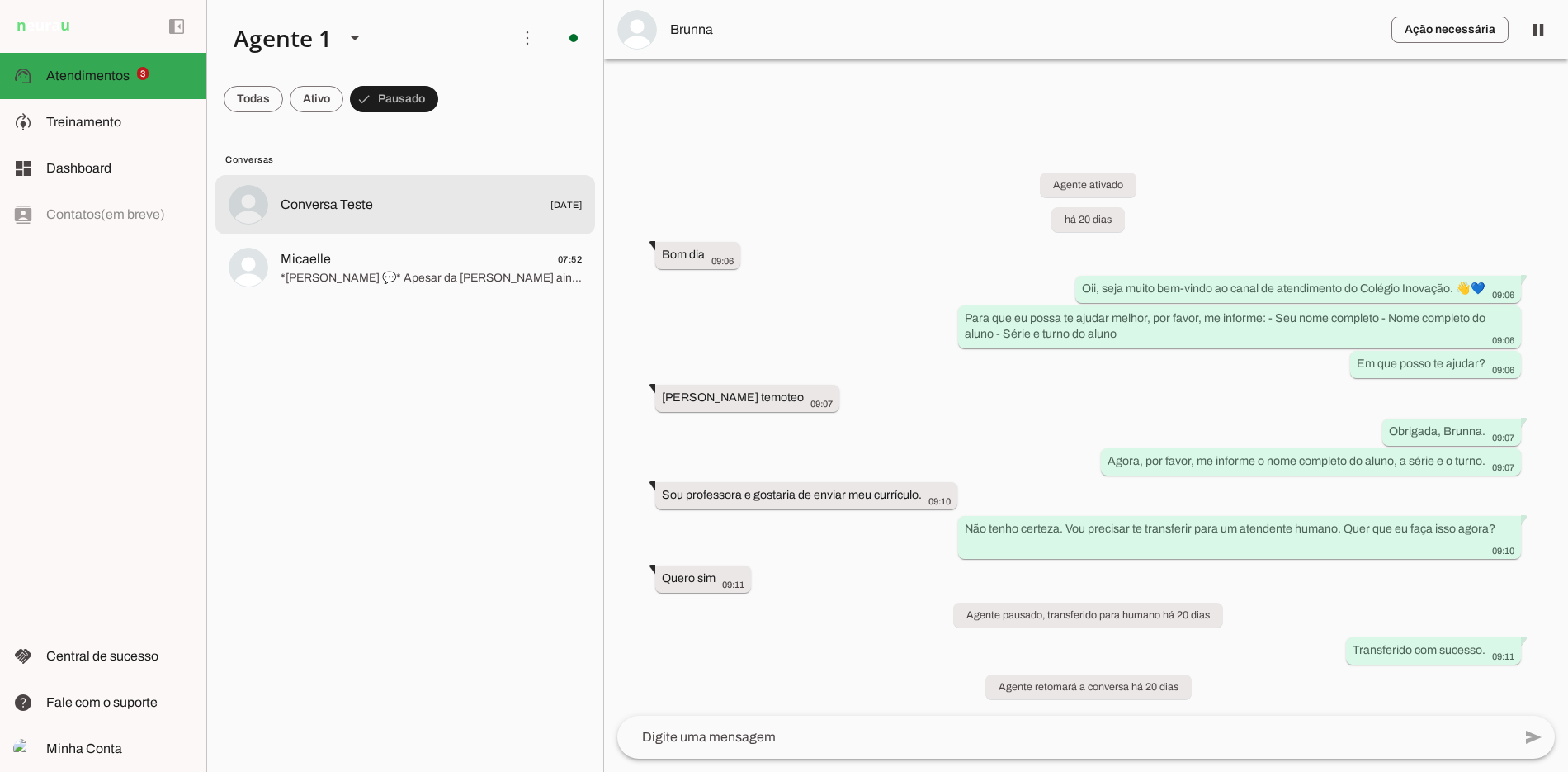
click at [365, 258] on span "Micaelle 07:52" at bounding box center [431, 260] width 302 height 20
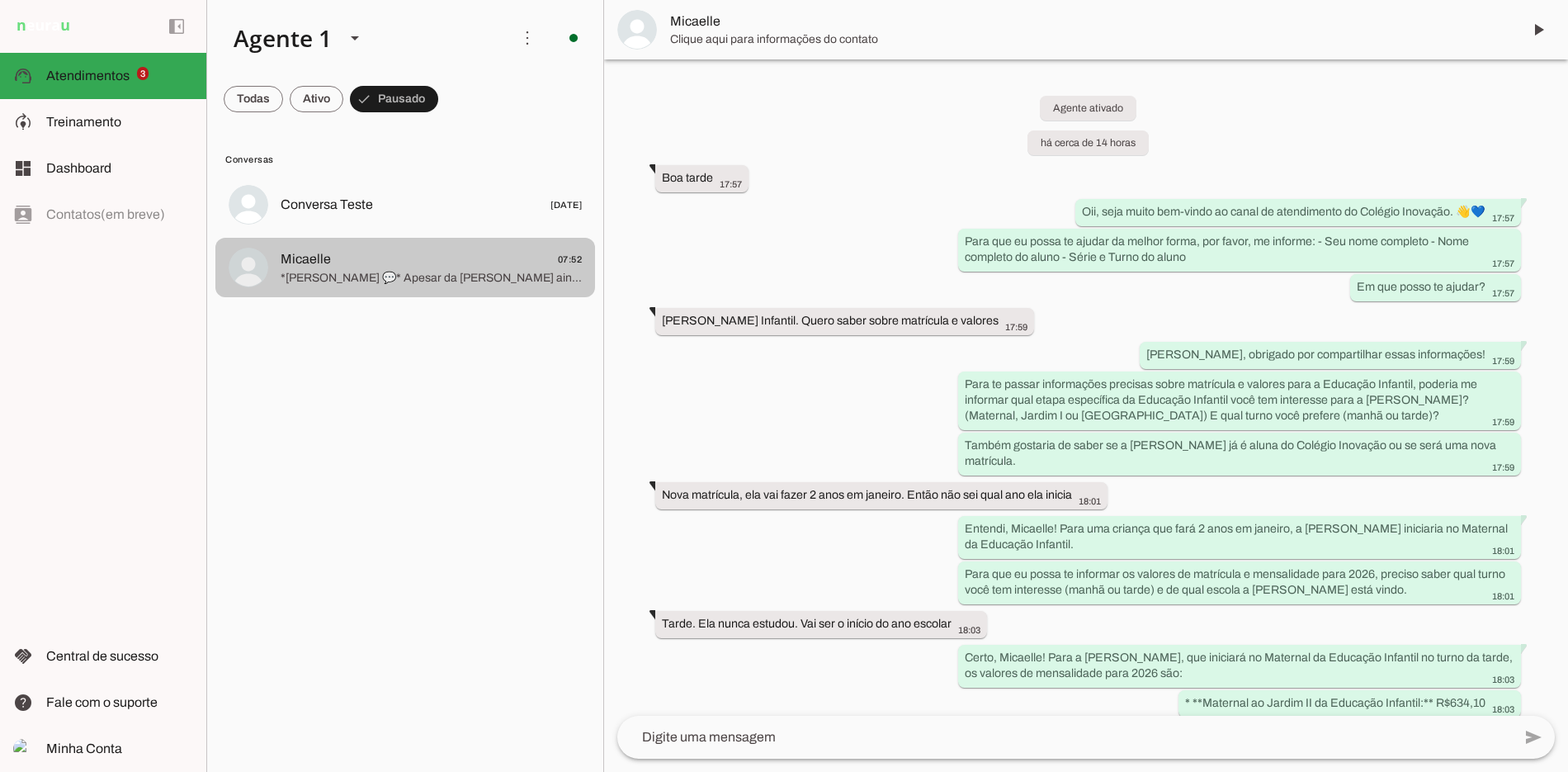
scroll to position [534, 0]
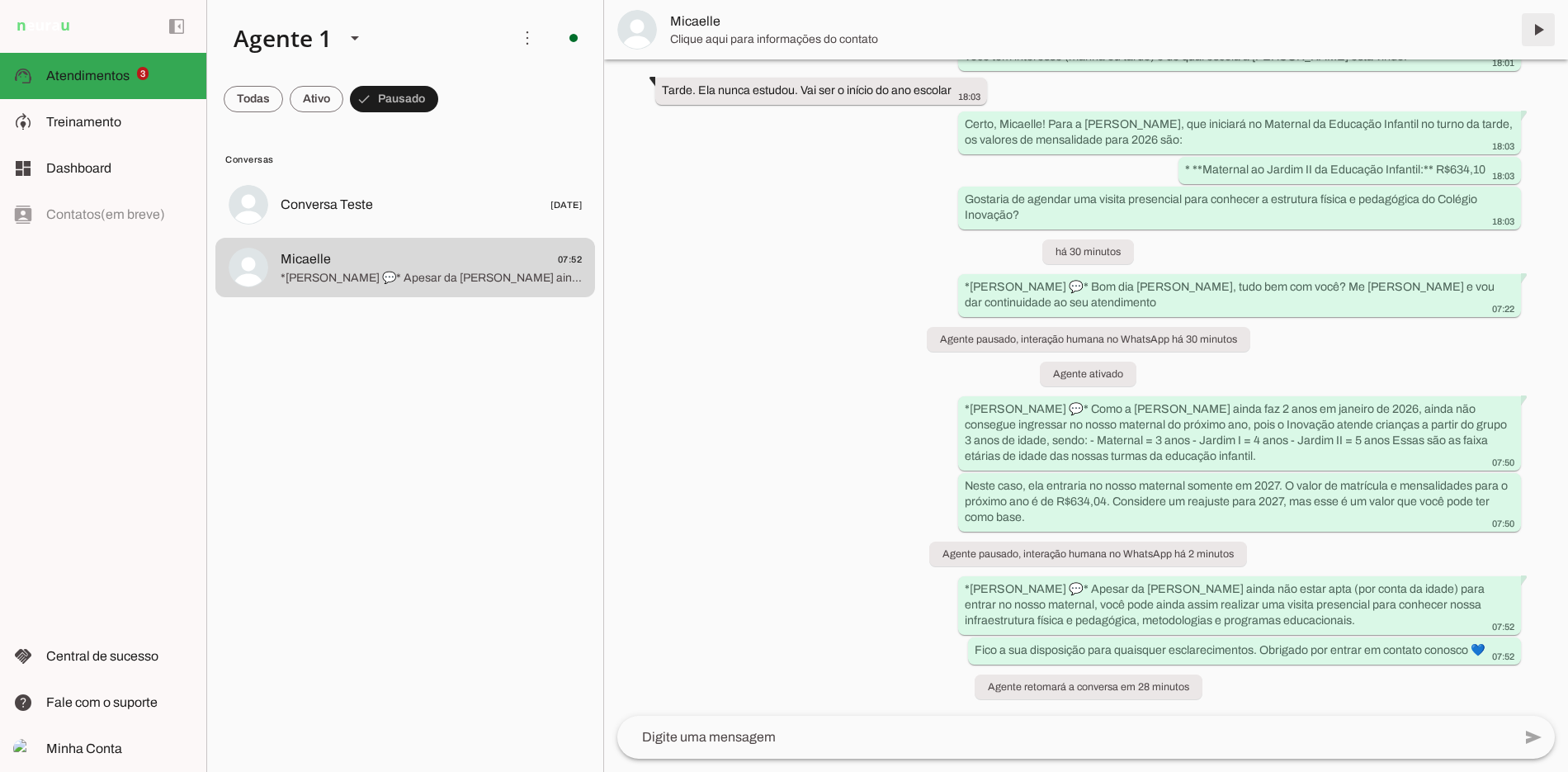
click at [1539, 19] on span at bounding box center [1537, 30] width 40 height 40
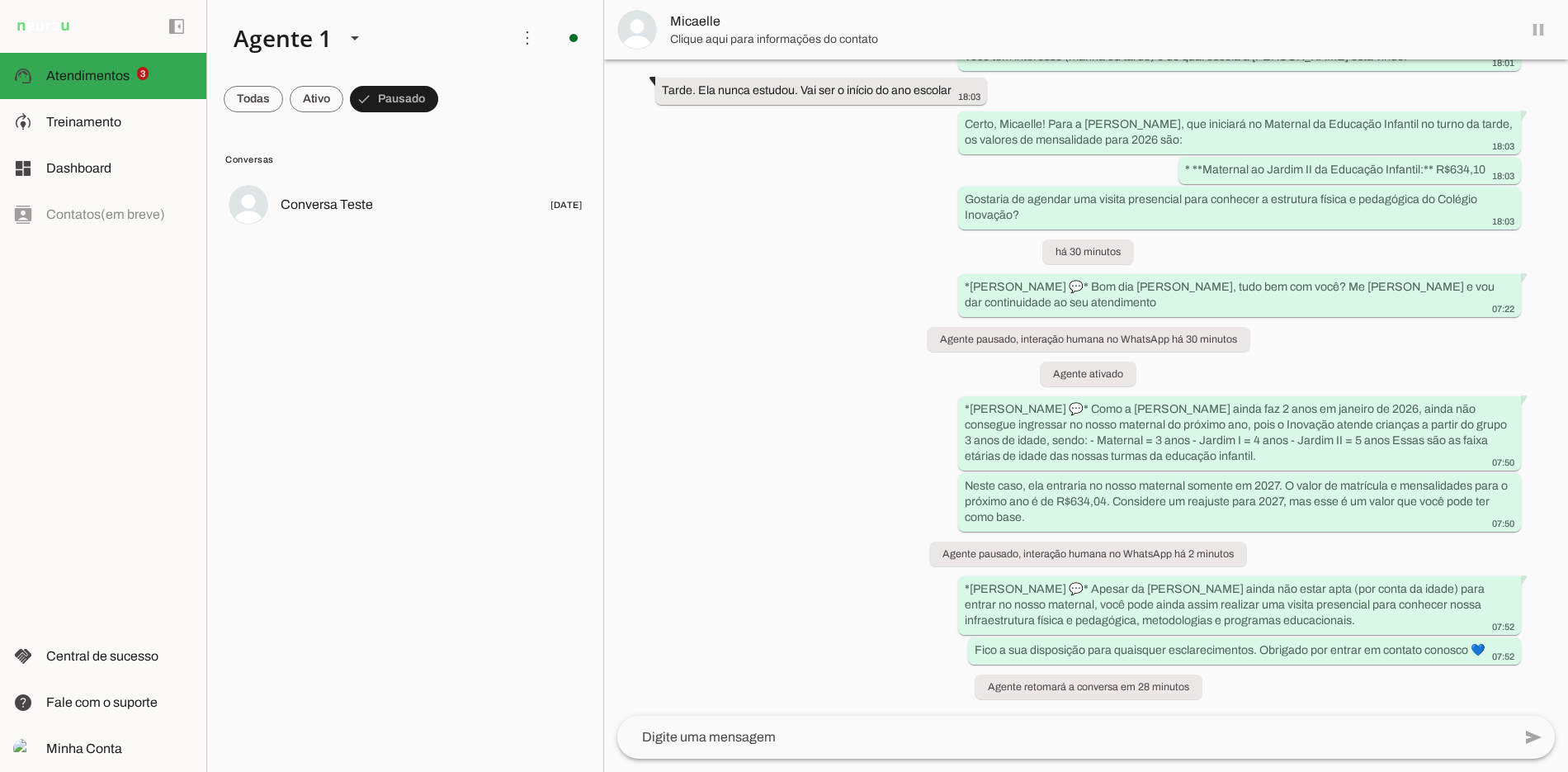
scroll to position [0, 0]
